Goal: Check status: Check status

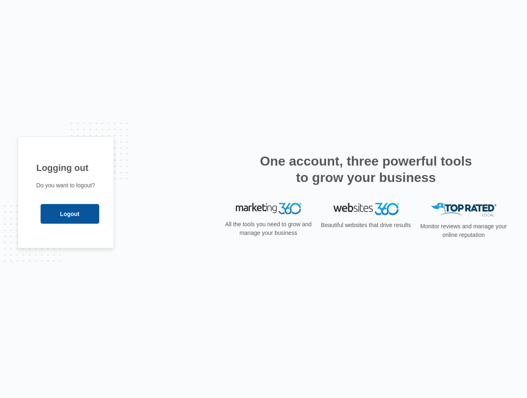
click at [47, 205] on input "Logout" at bounding box center [70, 214] width 59 height 20
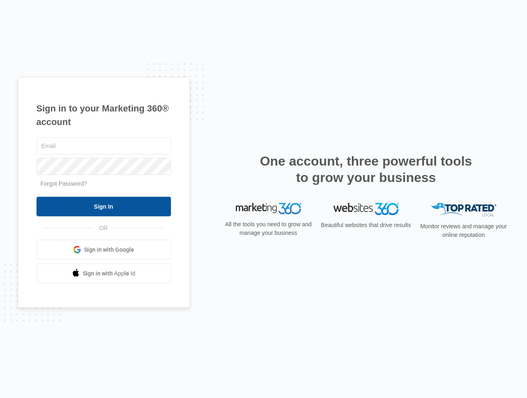
type input "[EMAIL_ADDRESS][PERSON_NAME][DOMAIN_NAME]"
click at [76, 206] on input "Sign In" at bounding box center [103, 207] width 134 height 20
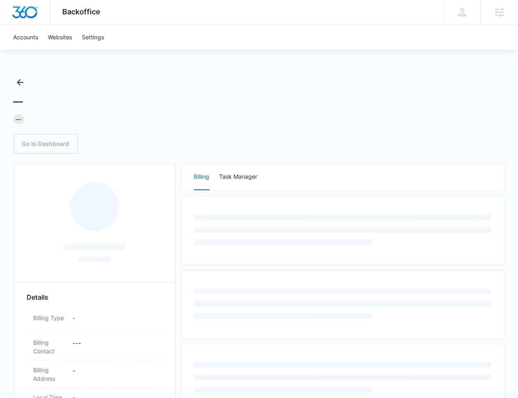
click at [449, 89] on div "— — Go to Dashboard" at bounding box center [260, 115] width 492 height 78
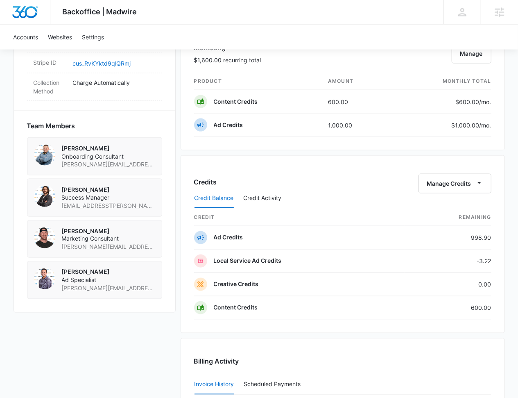
scroll to position [794, 0]
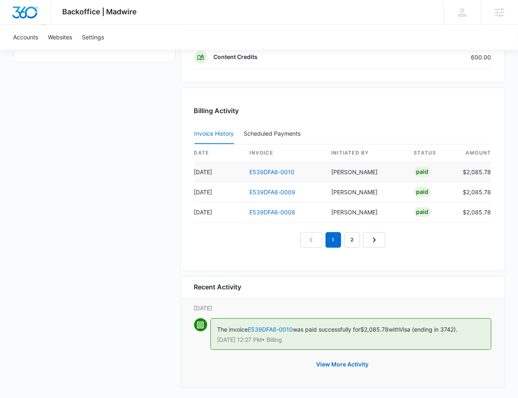
click at [476, 164] on td "$2,085.78" at bounding box center [474, 172] width 35 height 20
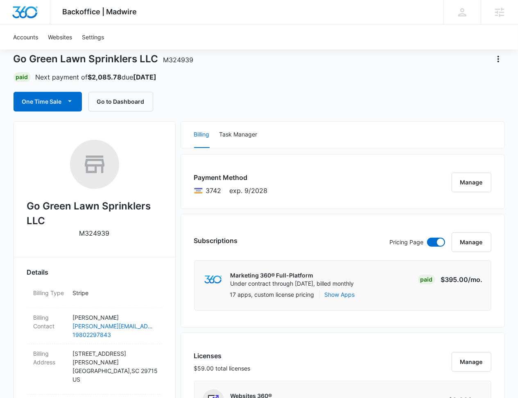
scroll to position [0, 0]
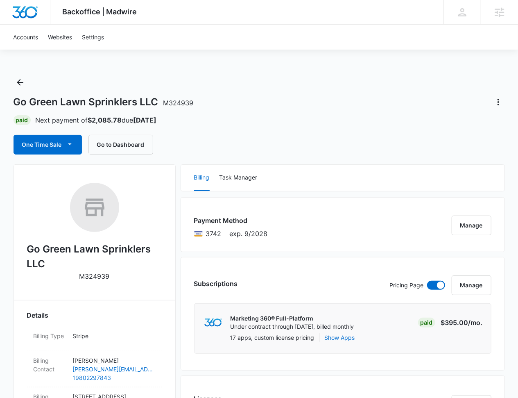
click at [305, 105] on div "Go Green Lawn Sprinklers LLC M324939" at bounding box center [260, 101] width 492 height 13
click at [377, 102] on div "Go Green Lawn Sprinklers LLC M324939" at bounding box center [260, 101] width 492 height 13
click at [302, 121] on div "Paid Next payment of $2,085.78 due [DATE]" at bounding box center [260, 120] width 492 height 10
